Goal: Browse casually: Browse casually

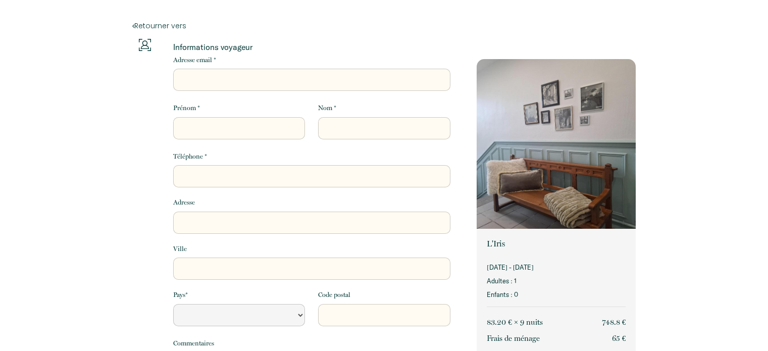
select select "Default select example"
click at [130, 25] on div "Retourner vers" at bounding box center [384, 19] width 517 height 39
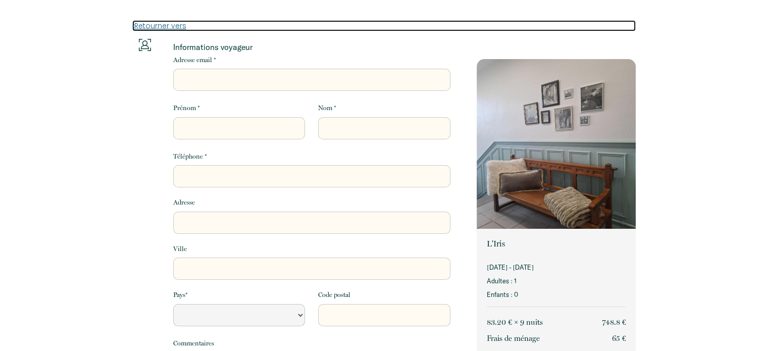
click at [135, 22] on link "Retourner vers" at bounding box center [384, 25] width 504 height 11
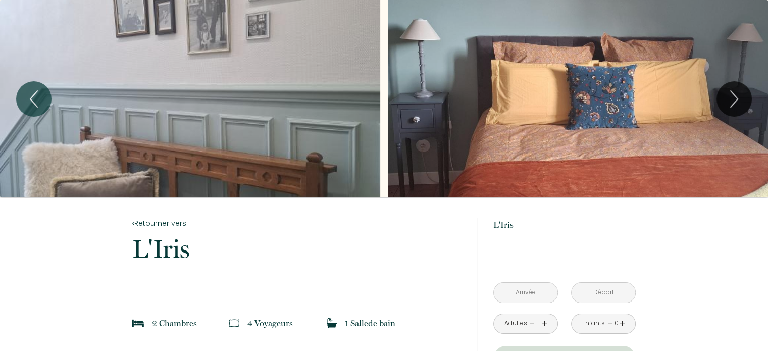
click at [210, 108] on div "Slideshow" at bounding box center [190, 99] width 380 height 198
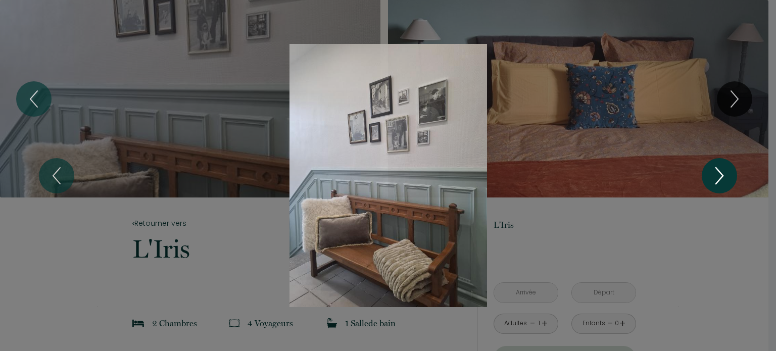
click at [716, 173] on icon "Next" at bounding box center [719, 176] width 21 height 30
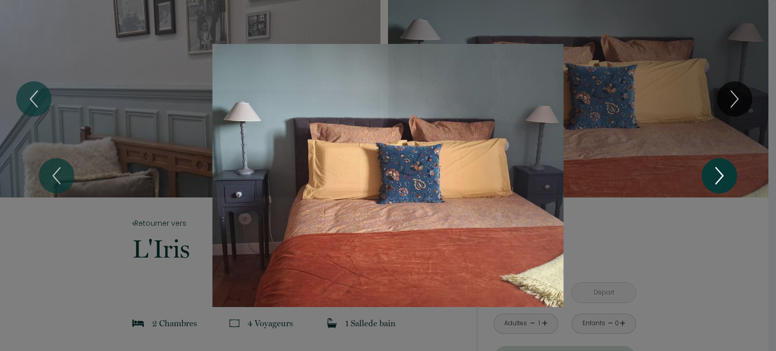
click at [711, 174] on icon "Next" at bounding box center [719, 176] width 21 height 30
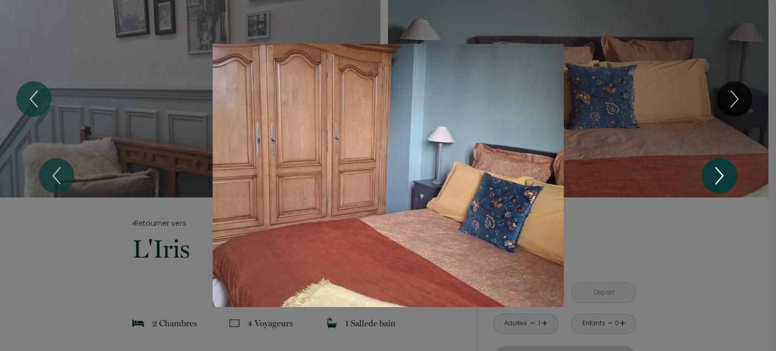
click at [710, 175] on icon "Next" at bounding box center [719, 176] width 21 height 30
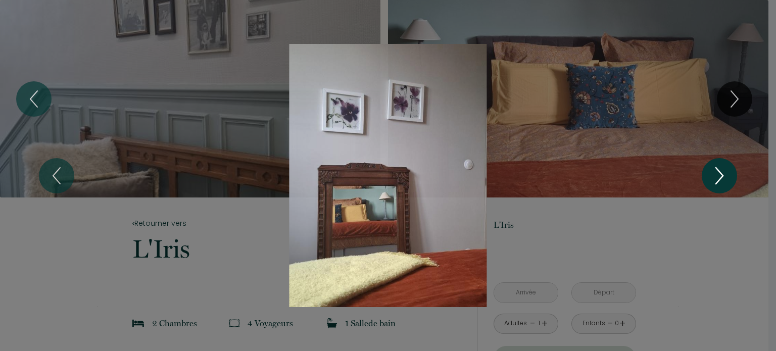
click at [710, 175] on icon "Next" at bounding box center [719, 176] width 21 height 30
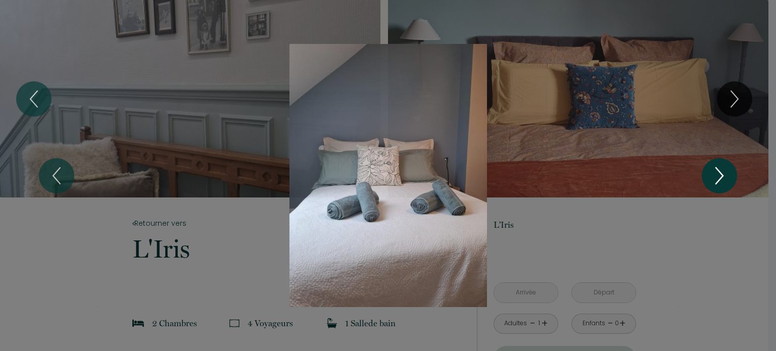
click at [709, 175] on icon "Next" at bounding box center [719, 176] width 21 height 30
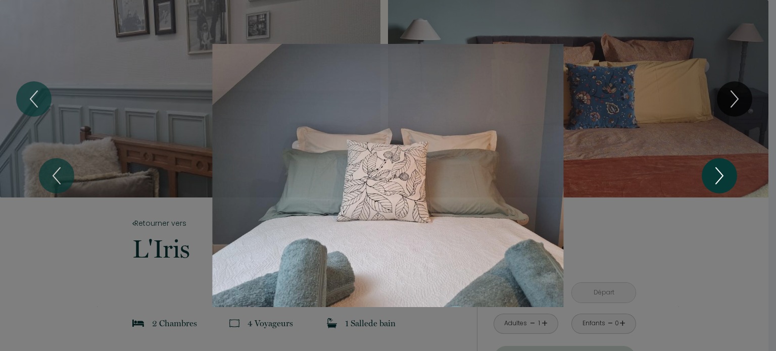
click at [708, 176] on button "Next" at bounding box center [719, 175] width 35 height 35
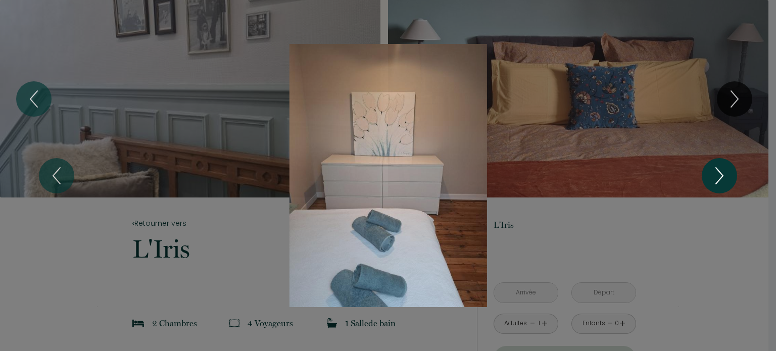
click at [708, 176] on button "Next" at bounding box center [719, 175] width 35 height 35
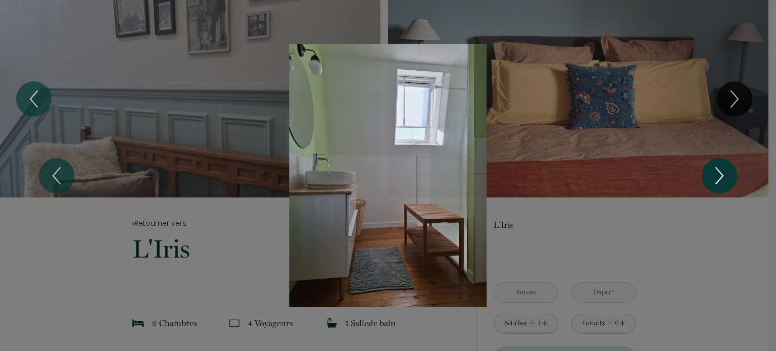
click at [708, 176] on button "Next" at bounding box center [719, 175] width 35 height 35
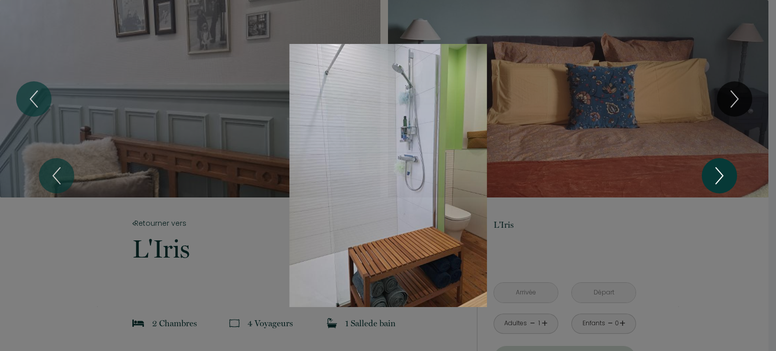
click at [708, 176] on button "Next" at bounding box center [719, 175] width 35 height 35
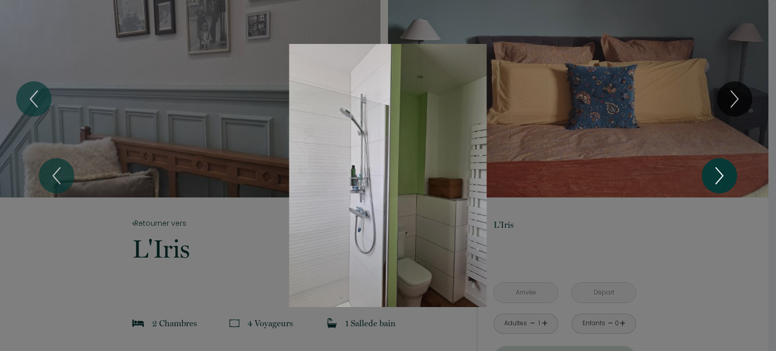
click at [708, 176] on button "Next" at bounding box center [719, 175] width 35 height 35
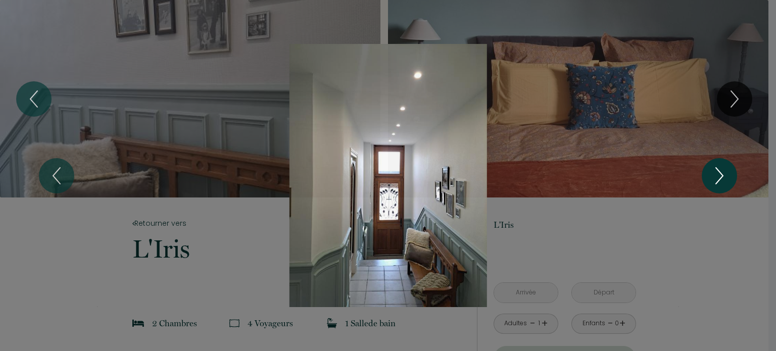
click at [706, 177] on button "Next" at bounding box center [719, 175] width 35 height 35
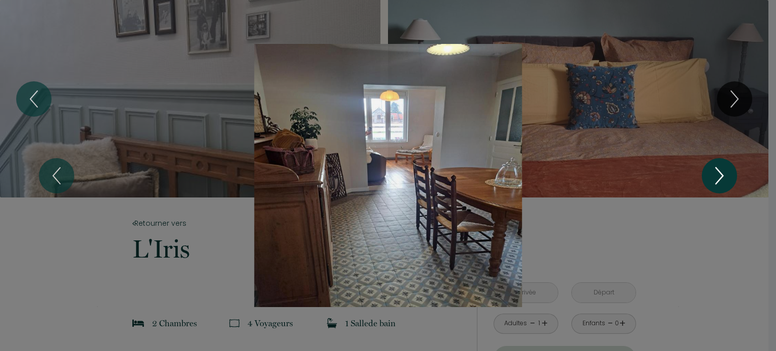
click at [717, 177] on icon "Next" at bounding box center [719, 176] width 21 height 30
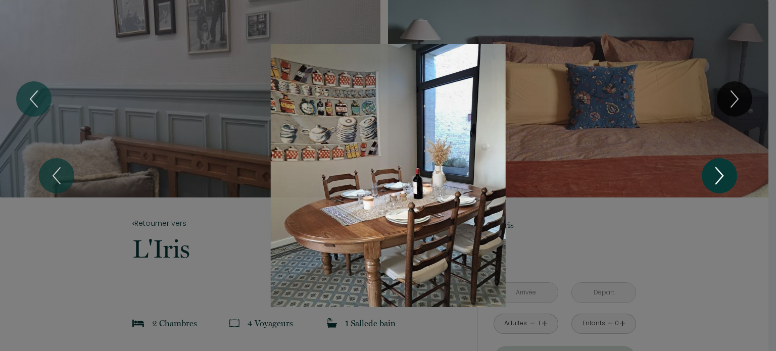
click at [715, 181] on icon "Next" at bounding box center [719, 176] width 21 height 30
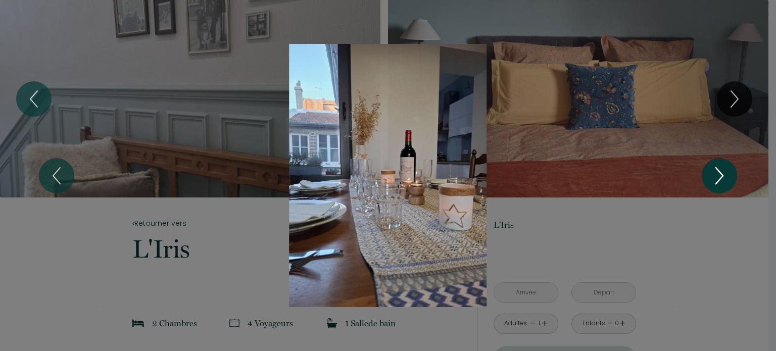
click at [715, 181] on icon "Next" at bounding box center [719, 176] width 21 height 30
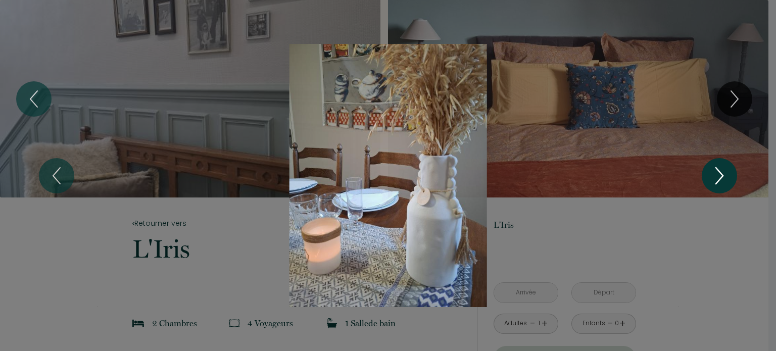
click at [715, 181] on icon "Next" at bounding box center [719, 176] width 21 height 30
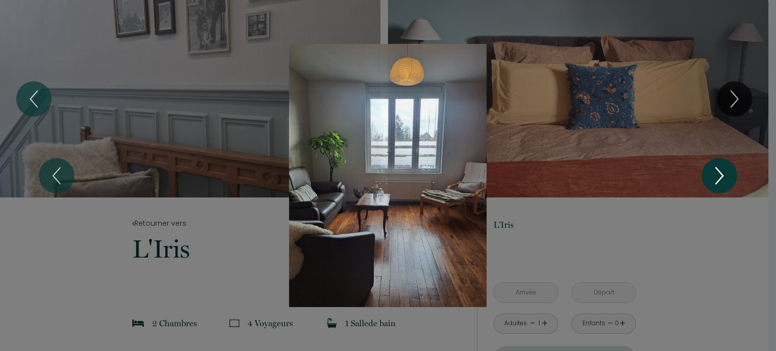
click at [715, 181] on icon "Next" at bounding box center [719, 176] width 21 height 30
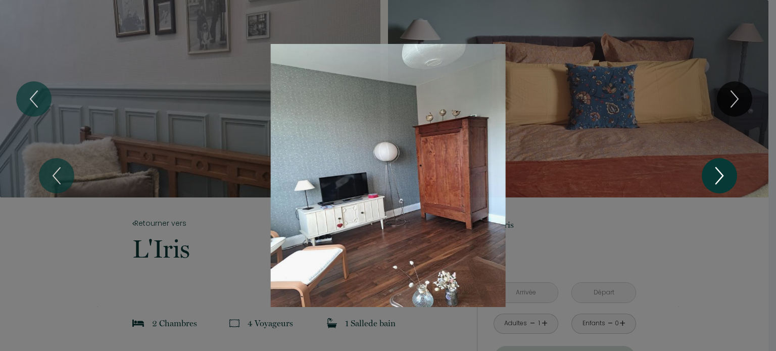
click at [715, 181] on icon "Next" at bounding box center [719, 176] width 21 height 30
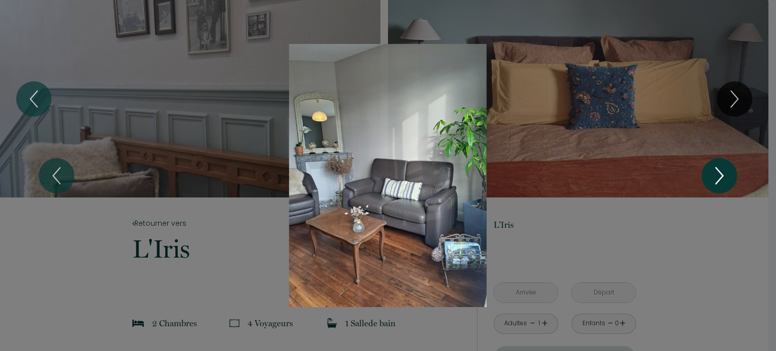
click at [715, 181] on icon "Next" at bounding box center [719, 176] width 21 height 30
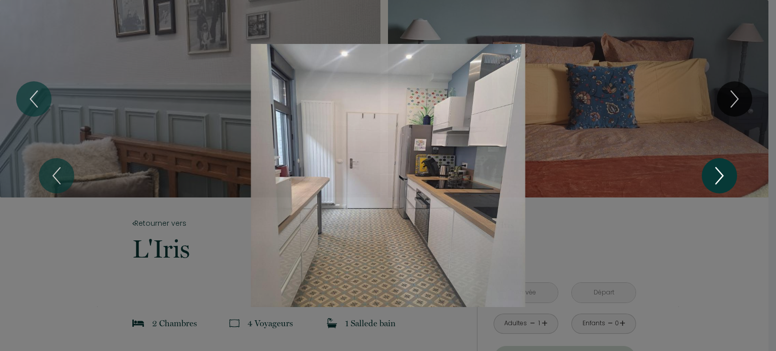
click at [715, 181] on icon "Next" at bounding box center [719, 176] width 21 height 30
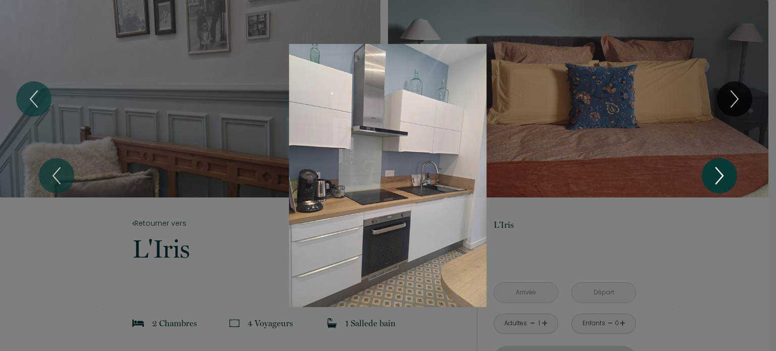
click at [715, 182] on icon "Next" at bounding box center [719, 176] width 21 height 30
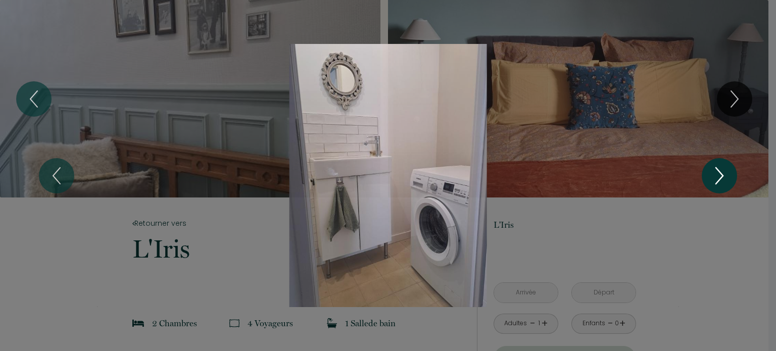
click at [715, 182] on icon "Next" at bounding box center [719, 176] width 21 height 30
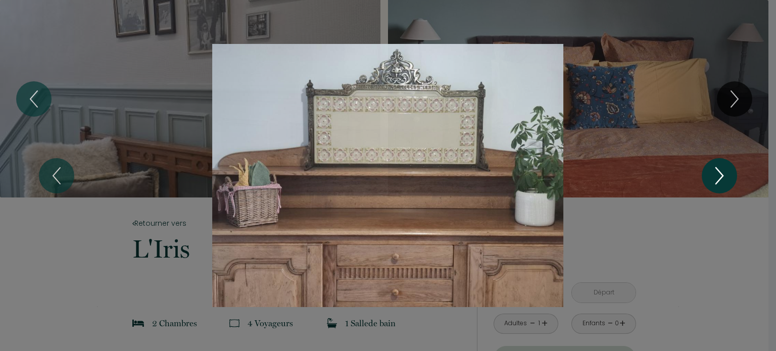
click at [715, 182] on icon "Next" at bounding box center [719, 176] width 21 height 30
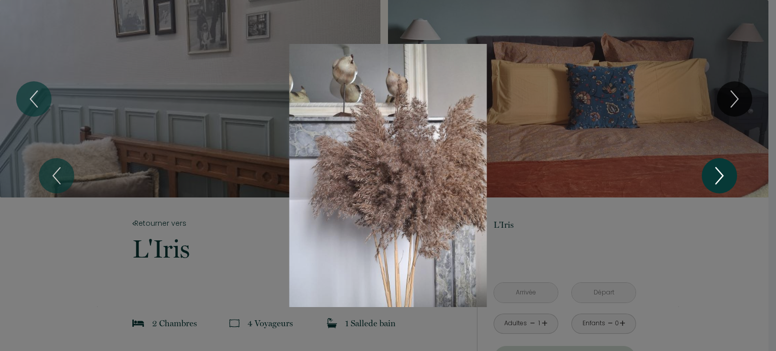
click at [715, 182] on icon "Next" at bounding box center [719, 176] width 21 height 30
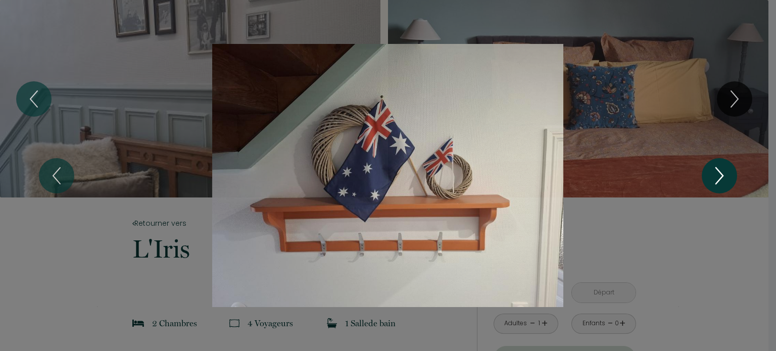
click at [715, 182] on icon "Next" at bounding box center [719, 176] width 21 height 30
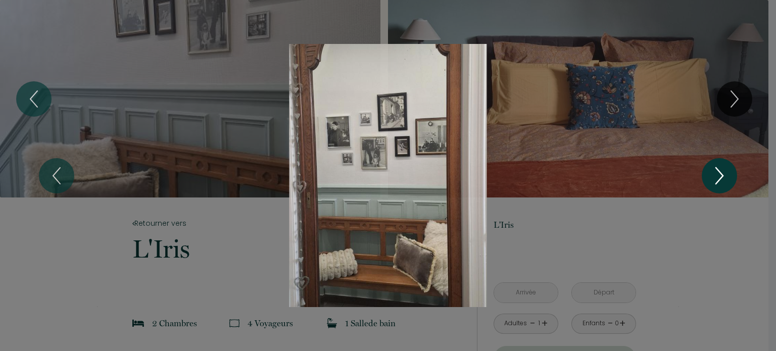
click at [715, 182] on icon "Next" at bounding box center [719, 176] width 21 height 30
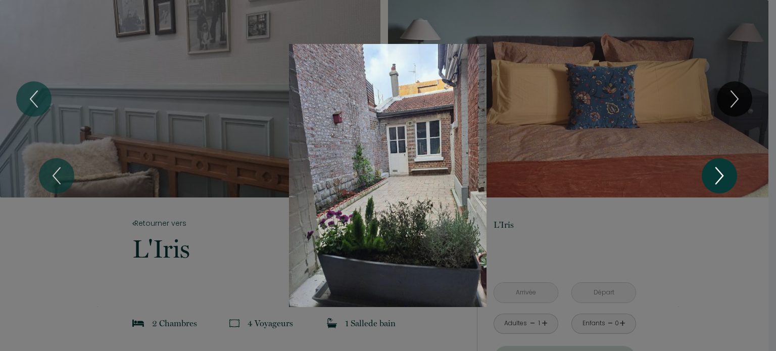
click at [715, 182] on icon "Next" at bounding box center [719, 176] width 21 height 30
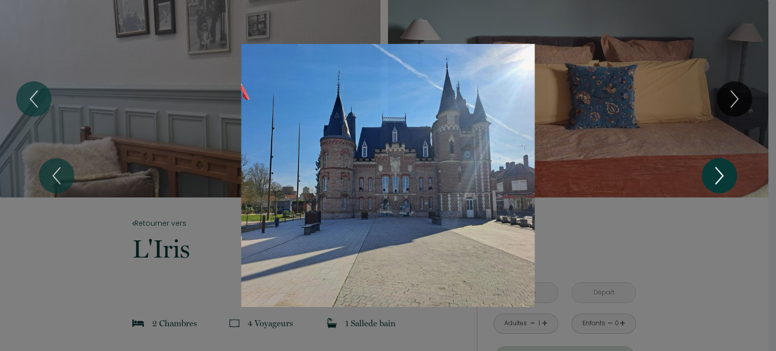
click at [715, 181] on icon "Next" at bounding box center [719, 176] width 21 height 30
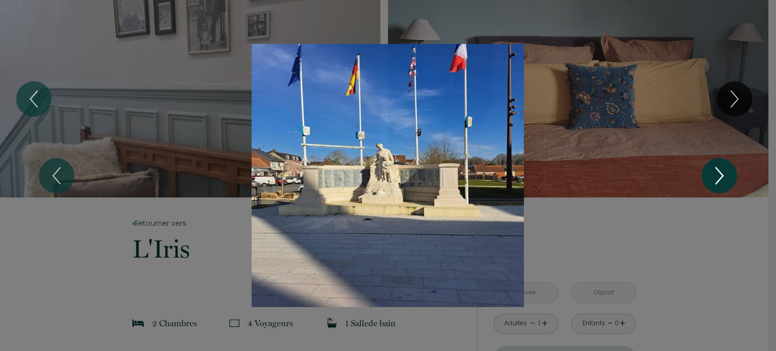
click at [714, 181] on icon "Next" at bounding box center [719, 176] width 21 height 30
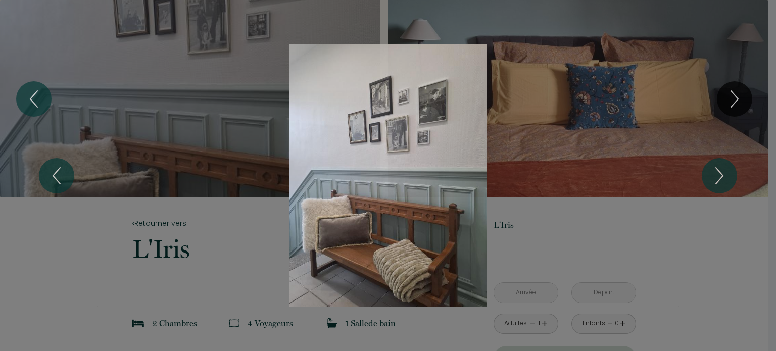
click at [618, 204] on div "Slideshow" at bounding box center [388, 175] width 582 height 263
